Goal: Task Accomplishment & Management: Use online tool/utility

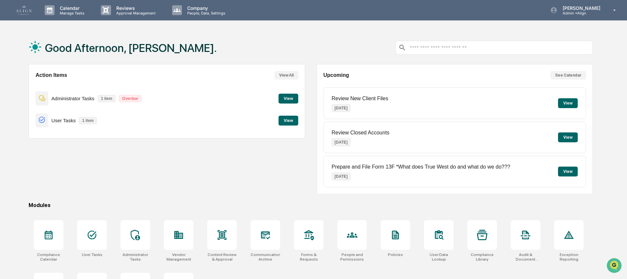
click at [291, 101] on button "View" at bounding box center [289, 99] width 20 height 10
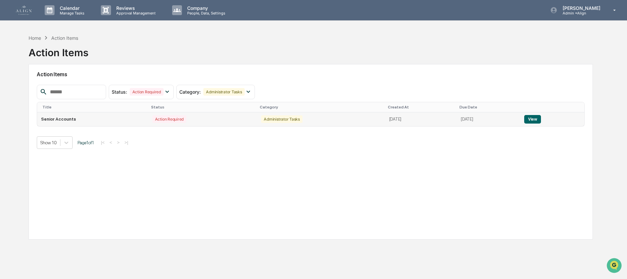
click at [65, 121] on td "Senior Accounts" at bounding box center [92, 119] width 111 height 14
click at [537, 119] on button "View" at bounding box center [532, 119] width 17 height 9
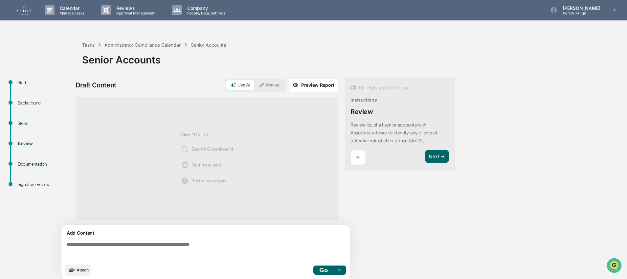
click at [21, 101] on div "Background" at bounding box center [45, 103] width 54 height 7
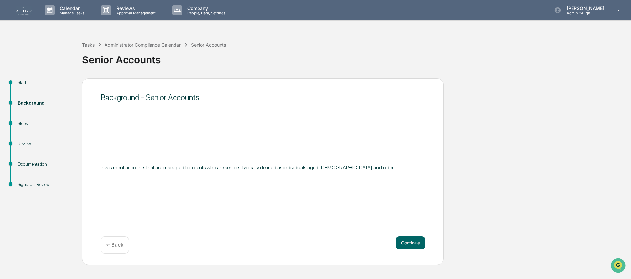
click at [29, 129] on div "Steps" at bounding box center [44, 131] width 64 height 20
click at [23, 120] on div "Steps" at bounding box center [45, 123] width 54 height 7
click at [27, 124] on div "Steps" at bounding box center [45, 123] width 54 height 7
click at [25, 145] on div "Review" at bounding box center [45, 143] width 54 height 7
click at [20, 85] on div "Start" at bounding box center [45, 82] width 54 height 7
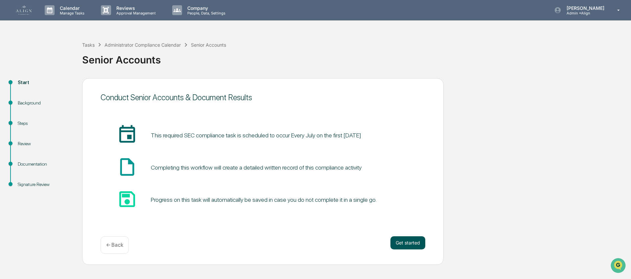
click at [414, 244] on button "Get started" at bounding box center [407, 242] width 35 height 13
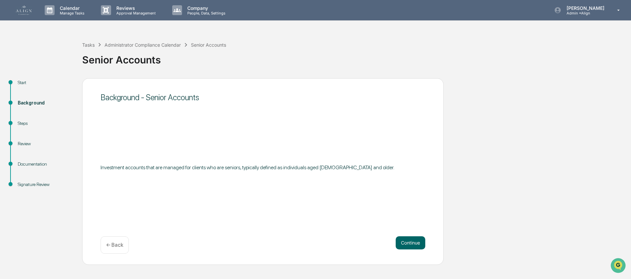
click at [23, 5] on link at bounding box center [28, 10] width 24 height 20
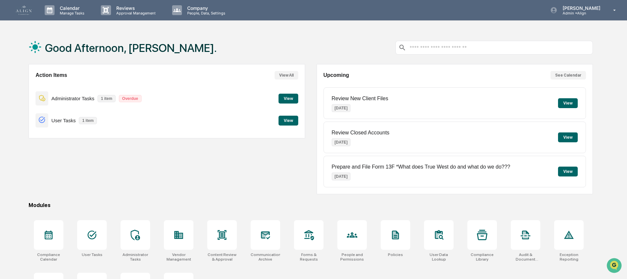
click at [343, 25] on div "Calendar Manage Tasks Reviews Approval Management Company People, Data, Setting…" at bounding box center [313, 159] width 627 height 318
